Goal: Task Accomplishment & Management: Manage account settings

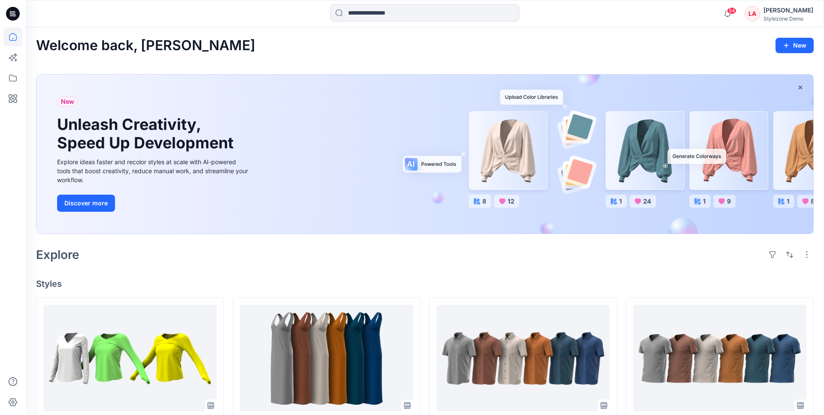
click at [781, 15] on div "Stylezone Demo" at bounding box center [788, 18] width 50 height 6
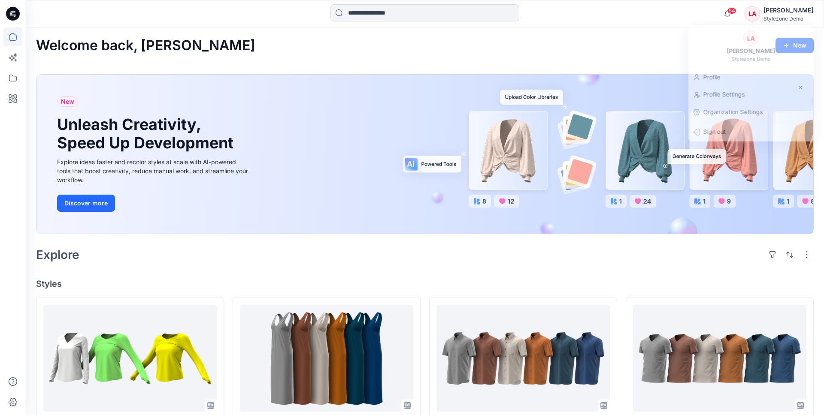
click at [655, 29] on div "Welcome back, [PERSON_NAME] New New Unleash Creativity, Speed Up Development Ex…" at bounding box center [425, 417] width 798 height 781
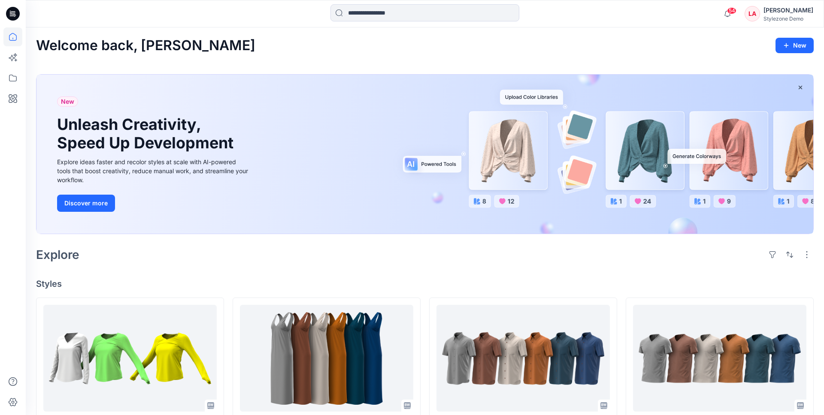
click at [791, 14] on div "[PERSON_NAME]" at bounding box center [788, 10] width 50 height 10
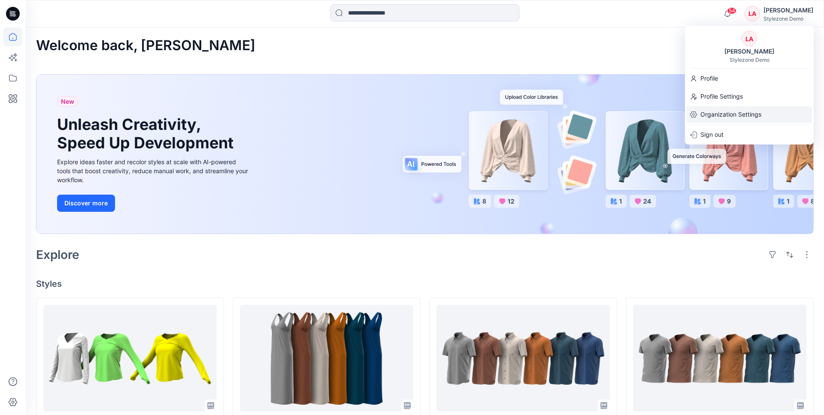
click at [748, 113] on p "Organization Settings" at bounding box center [730, 114] width 61 height 16
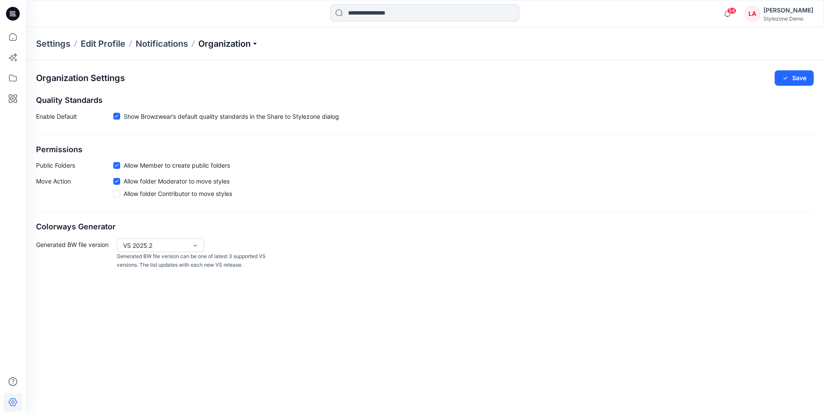
click at [214, 43] on p "Organization" at bounding box center [228, 44] width 60 height 12
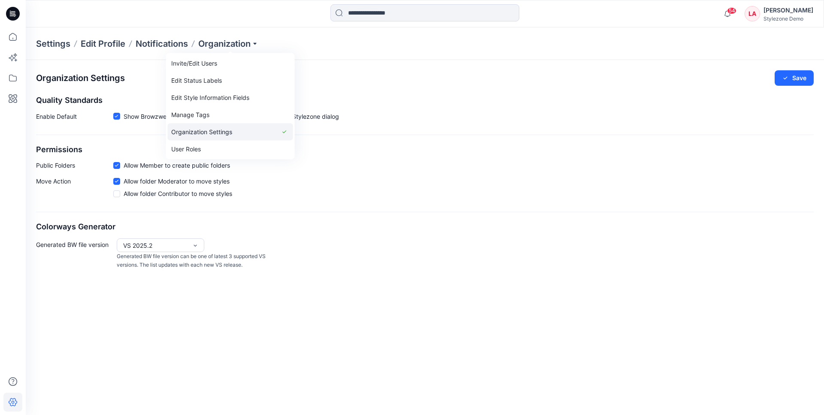
click at [220, 134] on link "Organization Settings" at bounding box center [230, 132] width 125 height 17
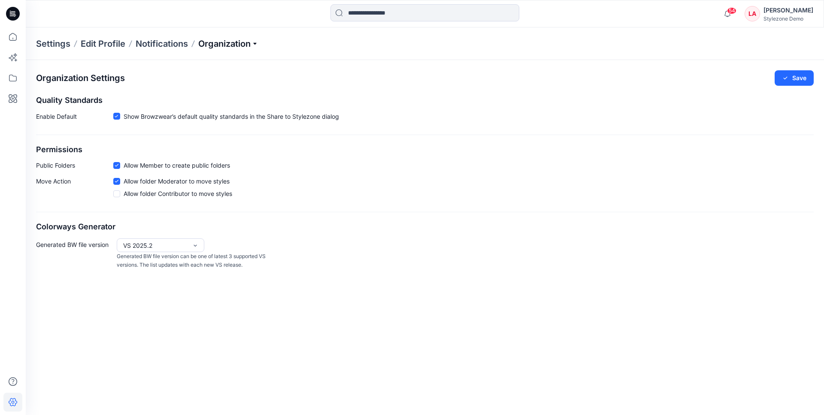
click at [208, 43] on p "Organization" at bounding box center [228, 44] width 60 height 12
click at [150, 291] on div "Organization Settings Save Quality Standards Enable Default Show Browzwear’s de…" at bounding box center [425, 237] width 798 height 355
click at [166, 43] on p "Notifications" at bounding box center [162, 44] width 52 height 12
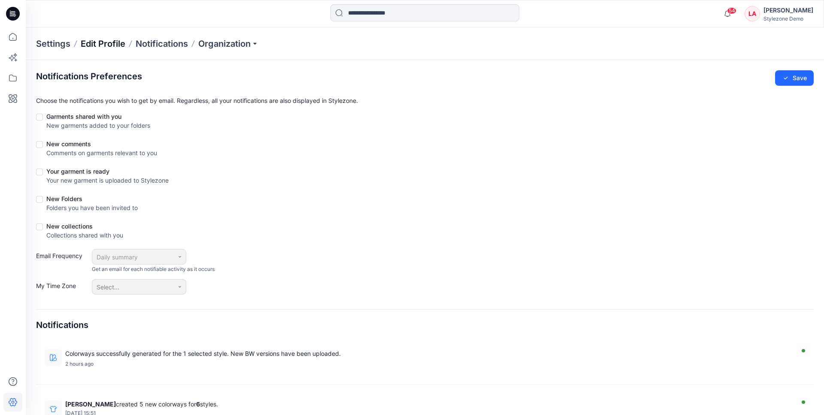
click at [101, 44] on p "Edit Profile" at bounding box center [103, 44] width 45 height 12
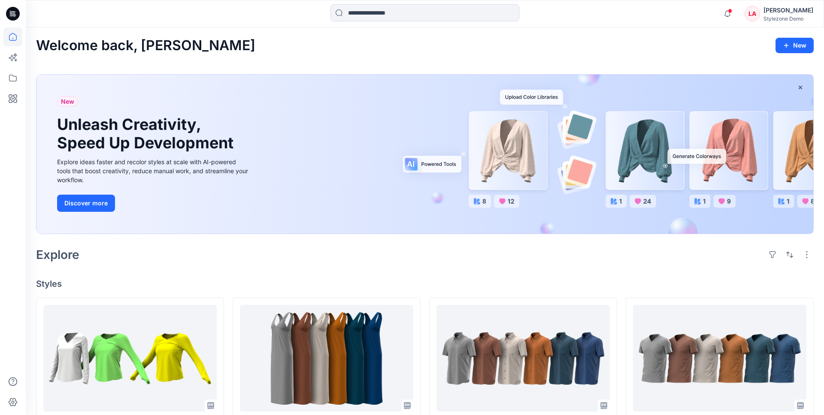
click at [786, 12] on div "[PERSON_NAME]" at bounding box center [788, 10] width 50 height 10
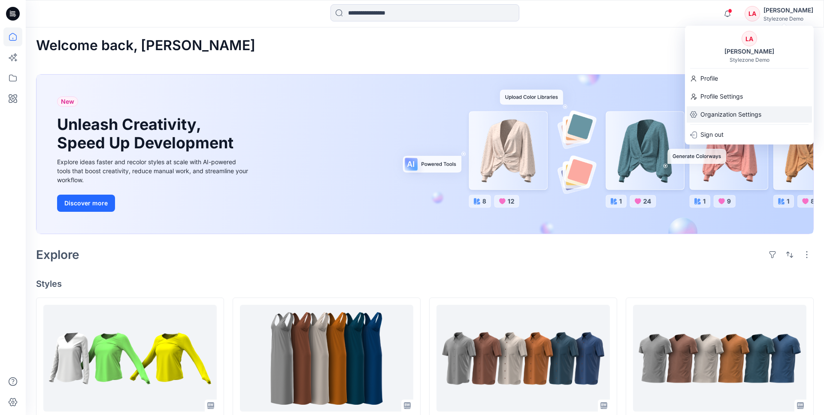
click at [731, 114] on p "Organization Settings" at bounding box center [730, 114] width 61 height 16
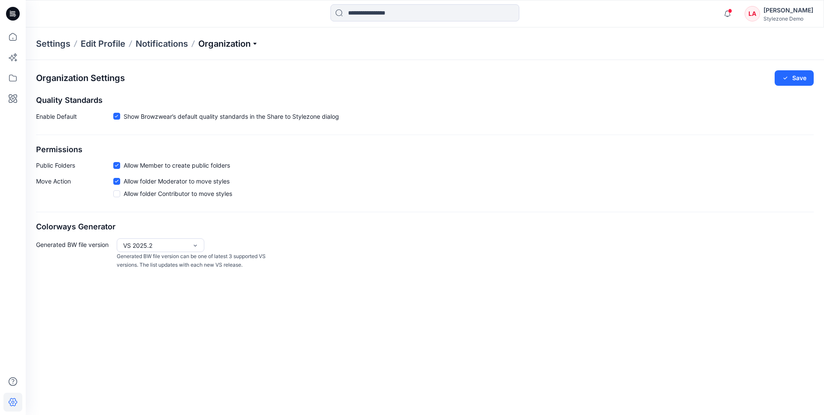
click at [229, 40] on p "Organization" at bounding box center [228, 44] width 60 height 12
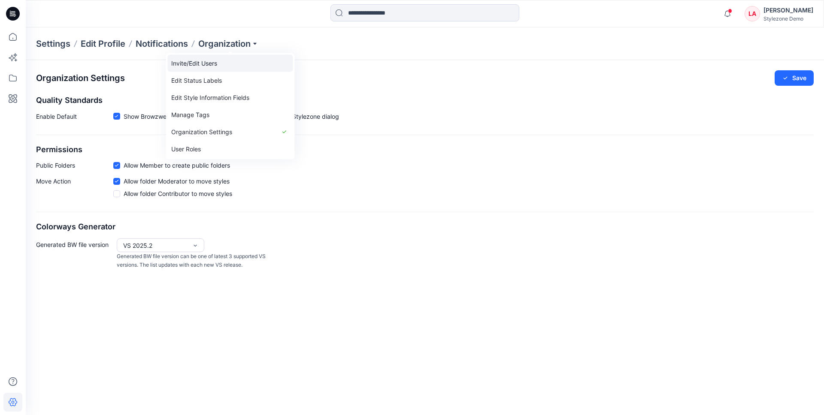
click at [199, 65] on link "Invite/Edit Users" at bounding box center [230, 63] width 125 height 17
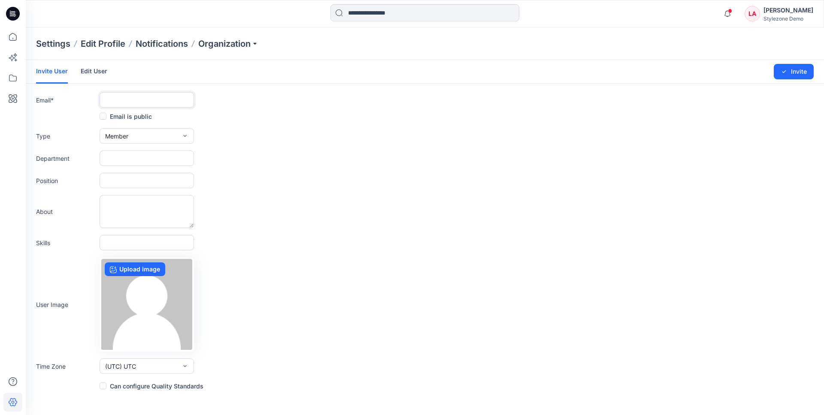
click at [151, 101] on input "text" at bounding box center [147, 99] width 94 height 15
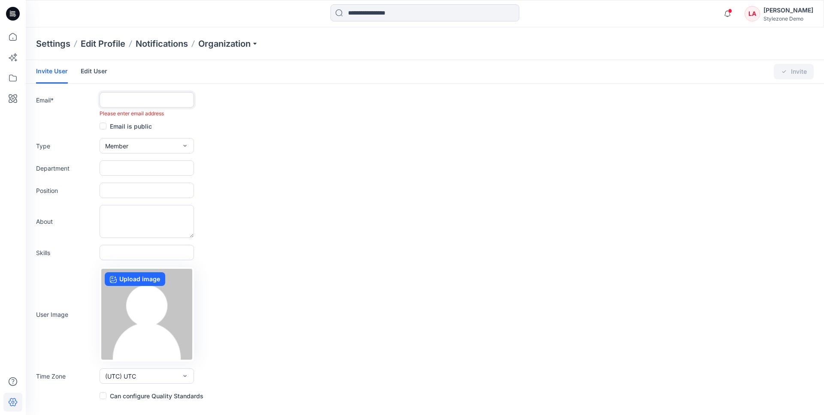
type input "*"
paste input "**********"
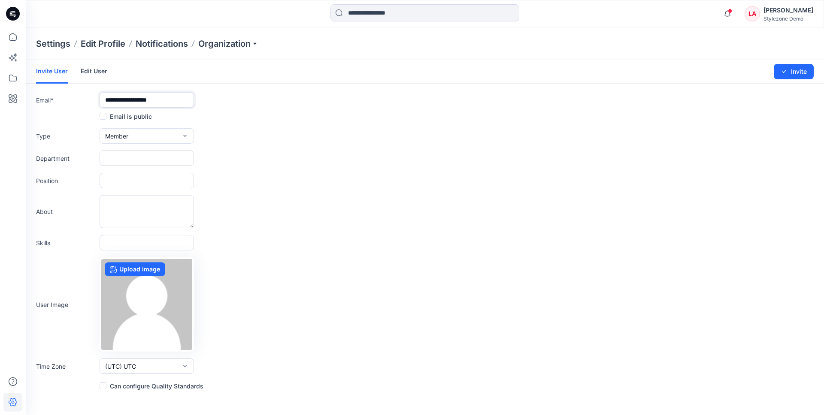
type input "**********"
click at [773, 64] on button "Invite" at bounding box center [793, 71] width 40 height 15
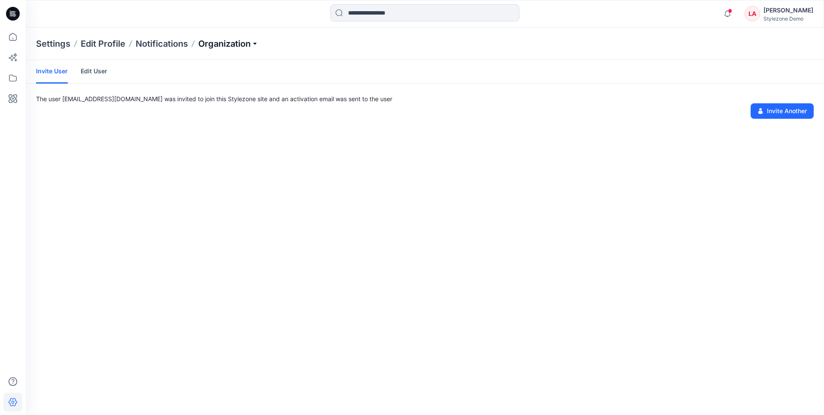
click at [211, 47] on p "Organization" at bounding box center [228, 44] width 60 height 12
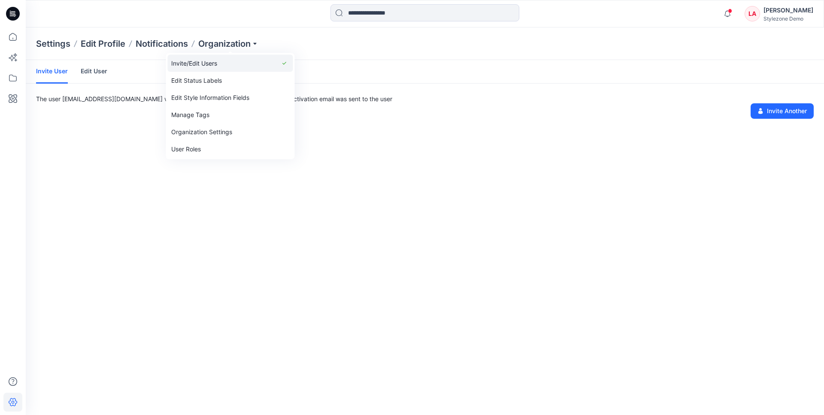
click at [202, 65] on link "Invite/Edit Users" at bounding box center [230, 63] width 125 height 17
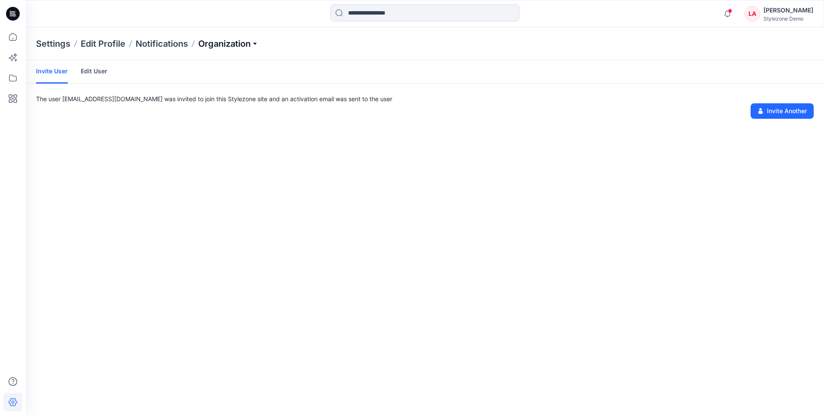
click at [215, 46] on p "Organization" at bounding box center [228, 44] width 60 height 12
click at [321, 168] on div "Invite User Edit User The user [EMAIL_ADDRESS][DOMAIN_NAME] was invited to join…" at bounding box center [425, 237] width 798 height 355
click at [217, 43] on p "Organization" at bounding box center [228, 44] width 60 height 12
click at [216, 46] on p "Organization" at bounding box center [228, 44] width 60 height 12
click at [220, 42] on p "Organization" at bounding box center [228, 44] width 60 height 12
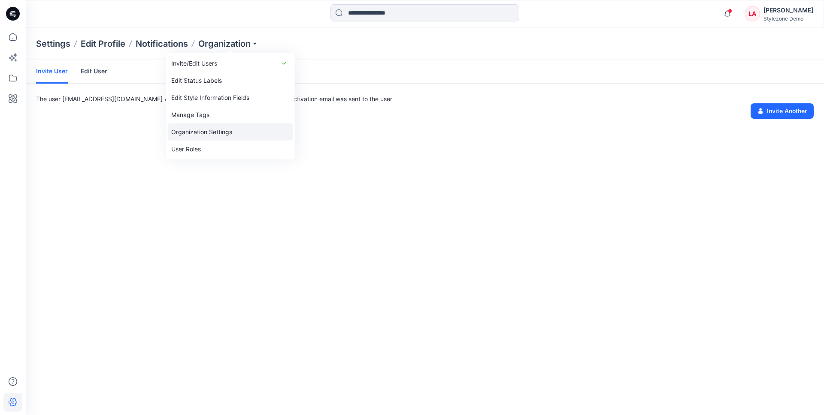
click at [204, 131] on link "Organization Settings" at bounding box center [230, 132] width 125 height 17
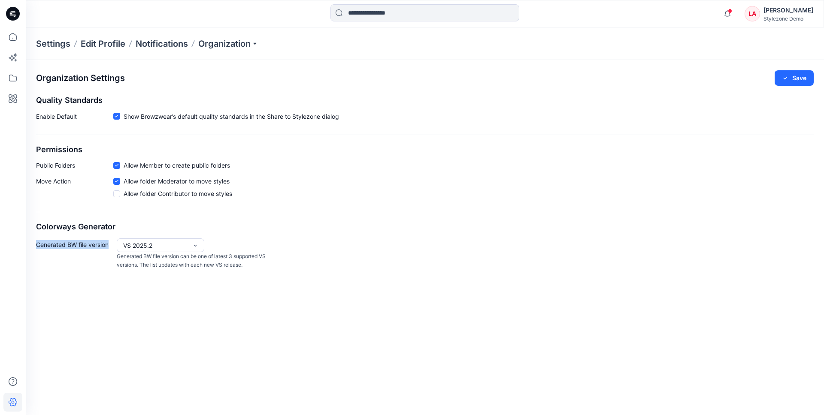
drag, startPoint x: 36, startPoint y: 243, endPoint x: 112, endPoint y: 248, distance: 77.0
click at [112, 248] on div "Organization Settings Save Quality Standards Enable Default Show Browzwear’s de…" at bounding box center [425, 170] width 798 height 220
click at [146, 246] on div "VS 2025.2" at bounding box center [155, 245] width 64 height 9
